Goal: Task Accomplishment & Management: Use online tool/utility

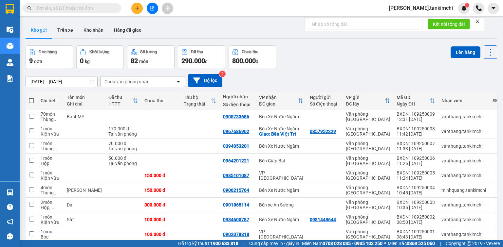
click at [73, 8] on input "text" at bounding box center [74, 8] width 77 height 7
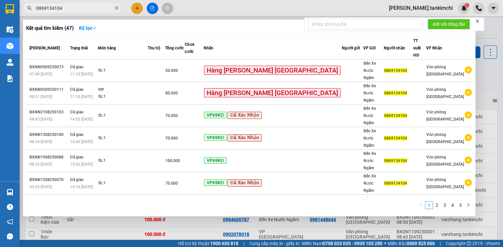
click at [84, 9] on input "0869134104" at bounding box center [74, 8] width 77 height 7
click at [76, 8] on input "0869134104" at bounding box center [74, 8] width 77 height 7
type input "0869134104"
click at [116, 9] on icon "close-circle" at bounding box center [117, 8] width 4 height 4
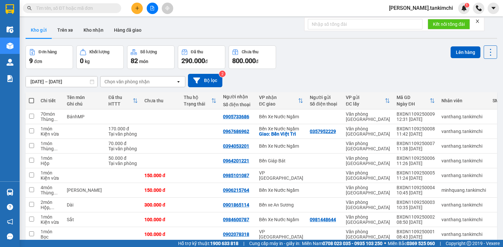
click at [63, 10] on input "text" at bounding box center [74, 8] width 77 height 7
click at [77, 9] on input "text" at bounding box center [74, 8] width 77 height 7
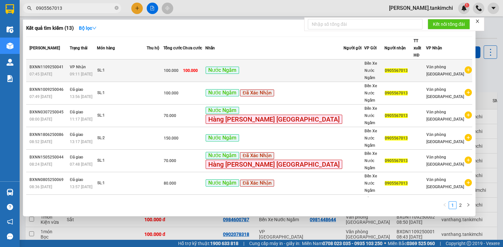
type input "0905567013"
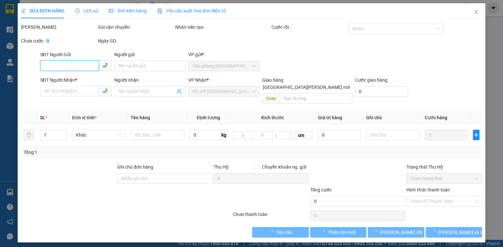
type input "0905567013"
type input "100.000"
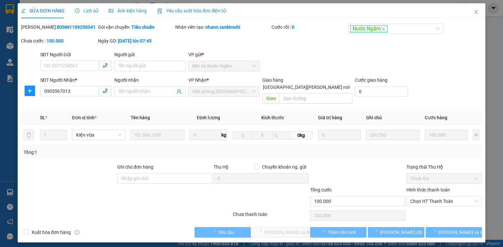
click at [87, 12] on span "Lịch sử" at bounding box center [86, 10] width 23 height 5
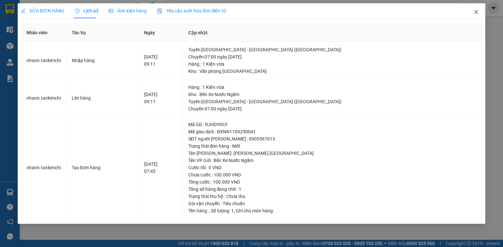
click at [479, 13] on span "Close" at bounding box center [476, 12] width 18 height 18
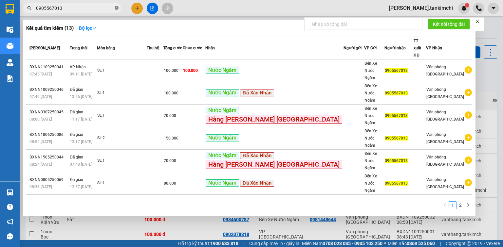
click at [118, 9] on icon "close-circle" at bounding box center [117, 8] width 4 height 4
